Goal: Check status

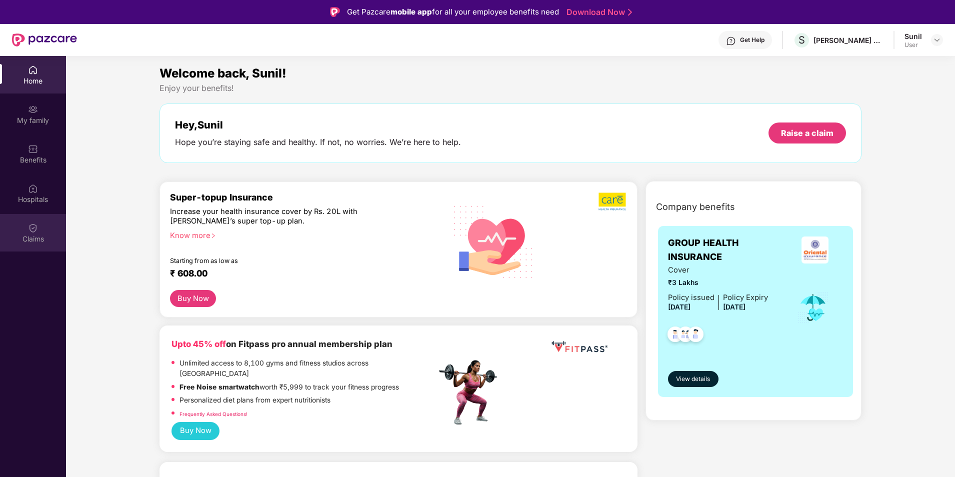
click at [29, 229] on div "Claims" at bounding box center [33, 233] width 66 height 38
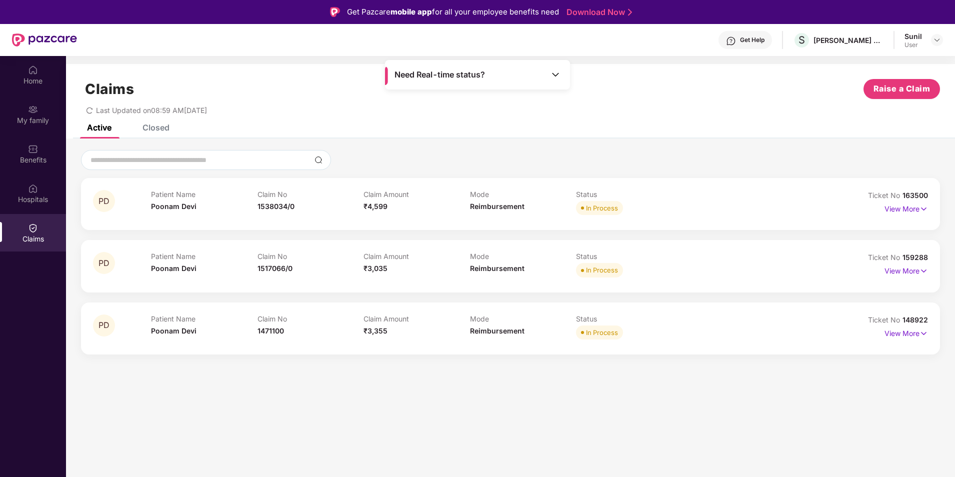
click at [155, 125] on div "Closed" at bounding box center [156, 128] width 27 height 10
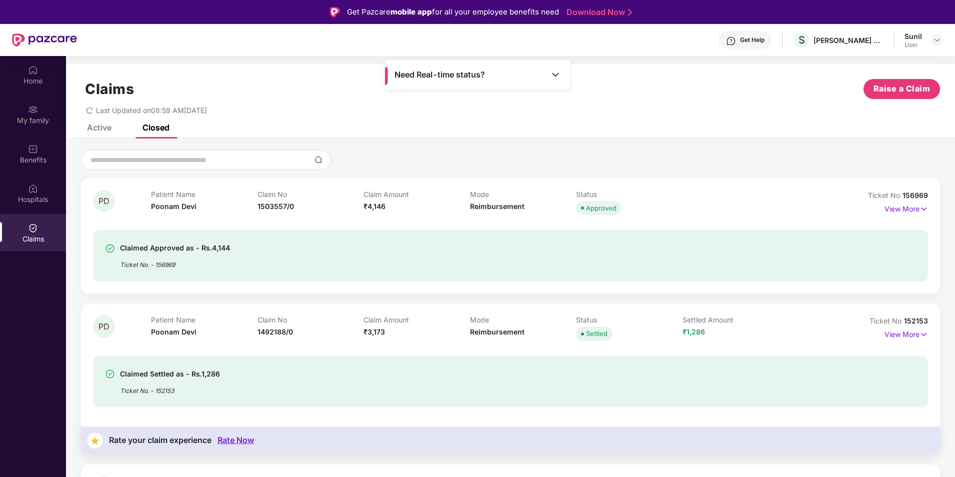
click at [100, 130] on div "Active" at bounding box center [99, 128] width 25 height 10
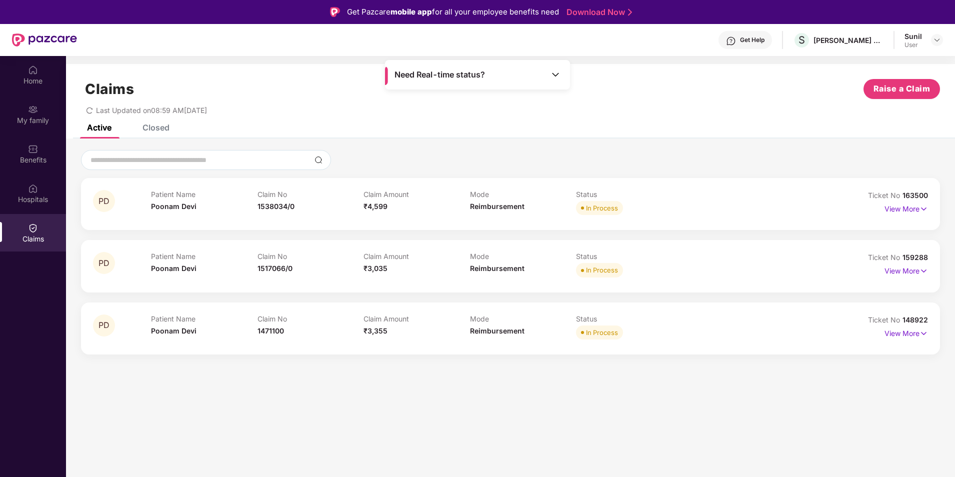
click at [152, 129] on div "Closed" at bounding box center [156, 128] width 27 height 10
